Goal: Information Seeking & Learning: Learn about a topic

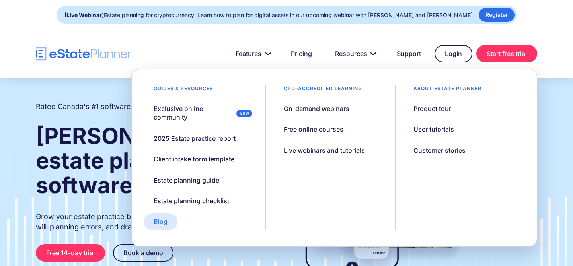
click at [166, 224] on div "Blog" at bounding box center [161, 221] width 14 height 9
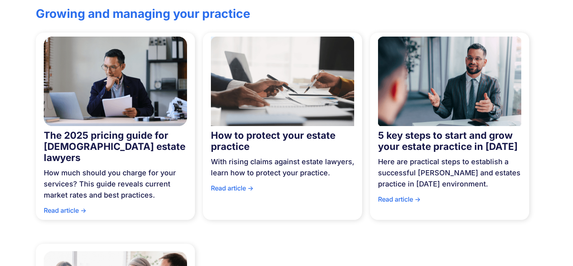
scroll to position [464, 0]
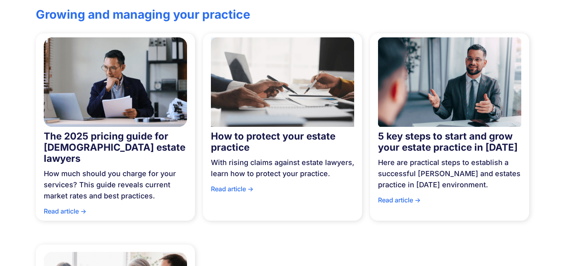
click at [403, 138] on strong "5 key steps to start and grow your estate practice in [DATE]" at bounding box center [448, 142] width 140 height 23
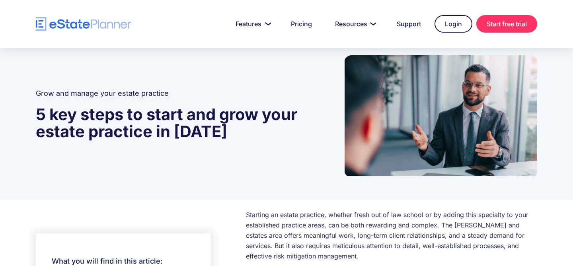
scroll to position [9, 0]
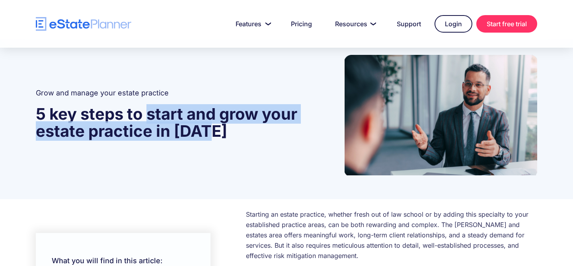
drag, startPoint x: 146, startPoint y: 113, endPoint x: 220, endPoint y: 131, distance: 75.6
click at [220, 131] on h1 "5 key steps to start and grow your estate practice in [DATE]" at bounding box center [180, 123] width 289 height 34
copy strong "start and grow your estate practice in 2025"
